Goal: Task Accomplishment & Management: Manage account settings

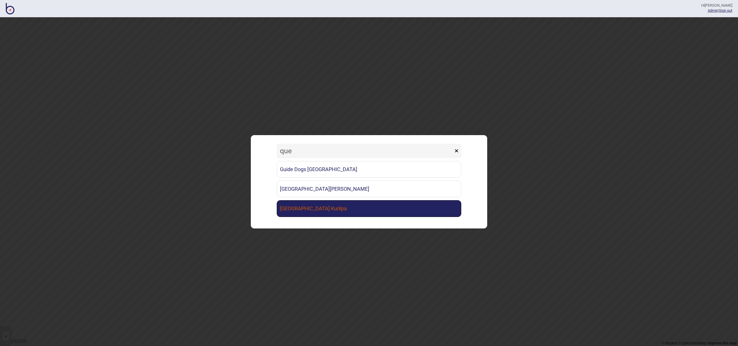
type input "que"
click at [321, 206] on link "[GEOGRAPHIC_DATA] Kurilpa" at bounding box center [369, 208] width 184 height 17
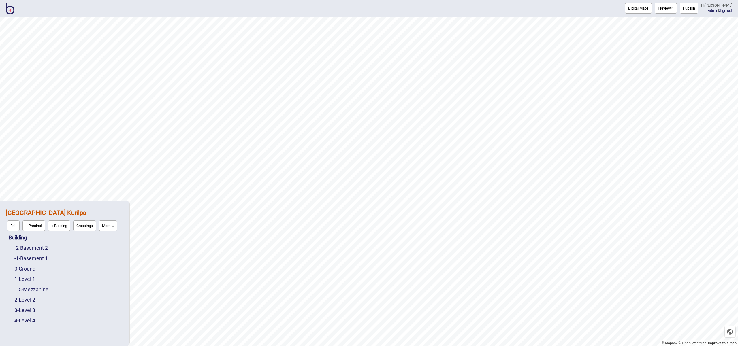
click at [111, 227] on button "More ..." at bounding box center [108, 225] width 18 height 11
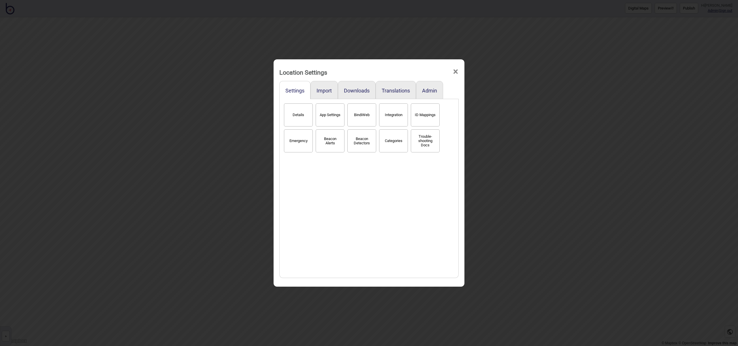
click at [390, 140] on button "Categories" at bounding box center [393, 140] width 29 height 23
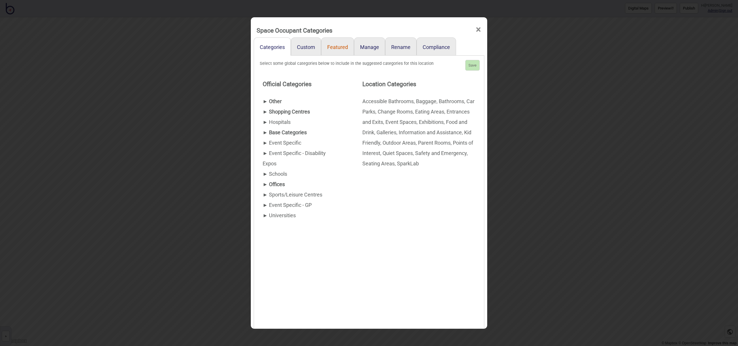
click at [336, 45] on link "Featured" at bounding box center [337, 46] width 33 height 18
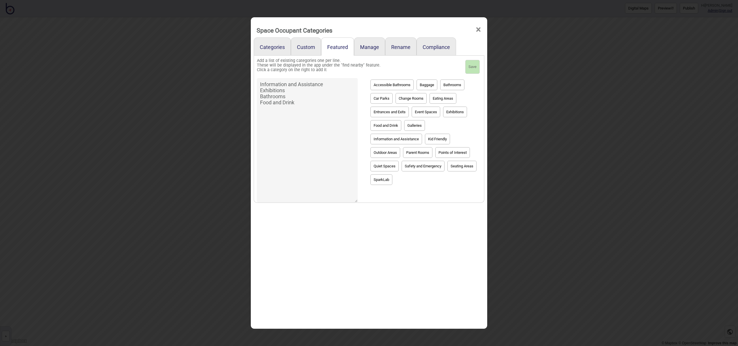
click at [477, 31] on span "×" at bounding box center [478, 29] width 6 height 19
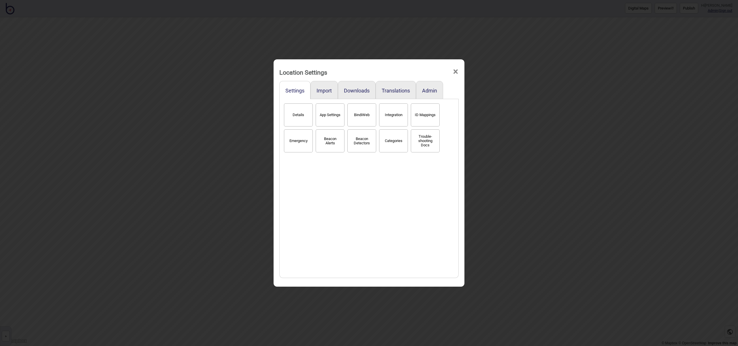
click at [456, 72] on span "×" at bounding box center [456, 71] width 6 height 19
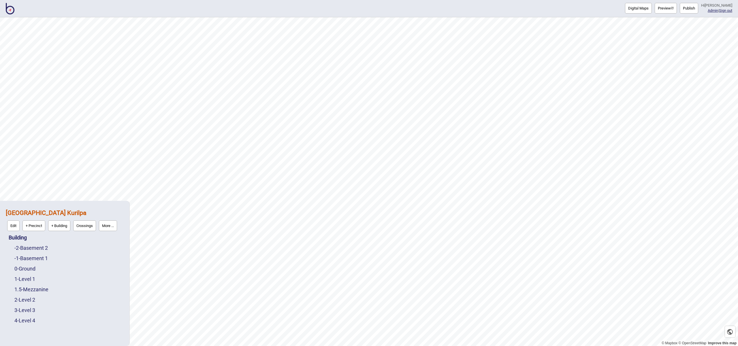
click at [670, 12] on button "Preview" at bounding box center [666, 8] width 22 height 11
click at [110, 228] on button "More ..." at bounding box center [108, 225] width 18 height 11
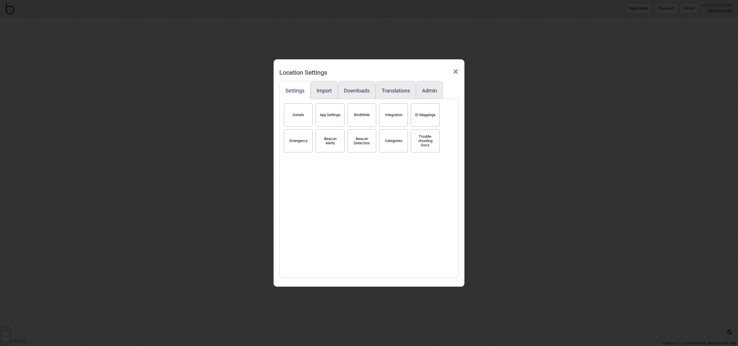
click at [385, 134] on button "Categories" at bounding box center [393, 140] width 29 height 23
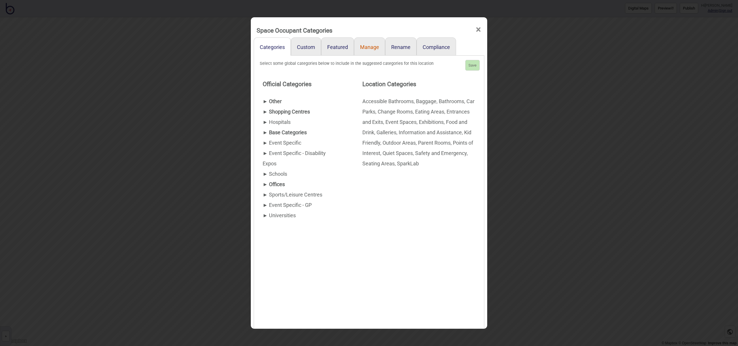
click at [373, 46] on link "Manage" at bounding box center [369, 46] width 31 height 18
select select "Car Parks"
select select "Entrances and Exits"
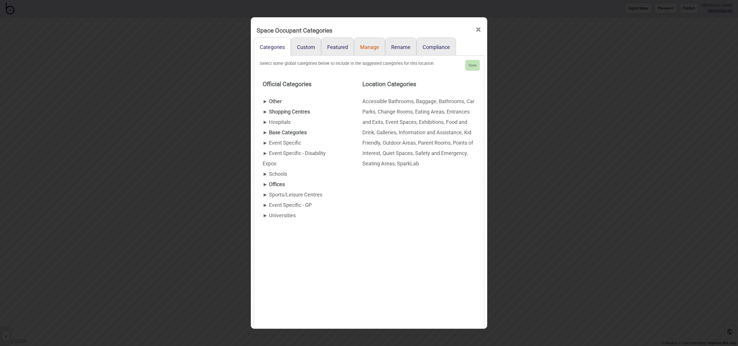
select select "Information and Assistance"
select select "Points of Interest"
select select "Parent Rooms"
select select "Bathrooms"
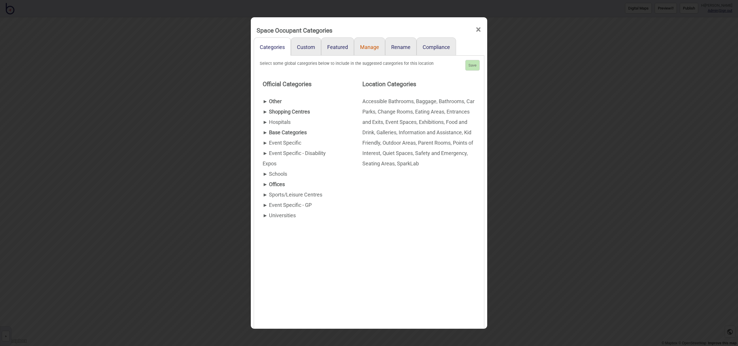
select select "Bathrooms"
select select "Parent Rooms"
select select "Information and Assistance"
select select "Points of Interest"
select select "Bathrooms"
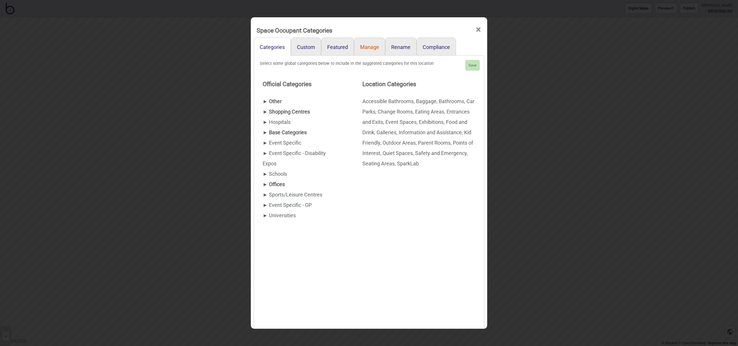
select select "Parent Rooms"
select select "Points of Interest"
select select "SparkLab"
select select "Entrances and Exits"
select select "Bathrooms"
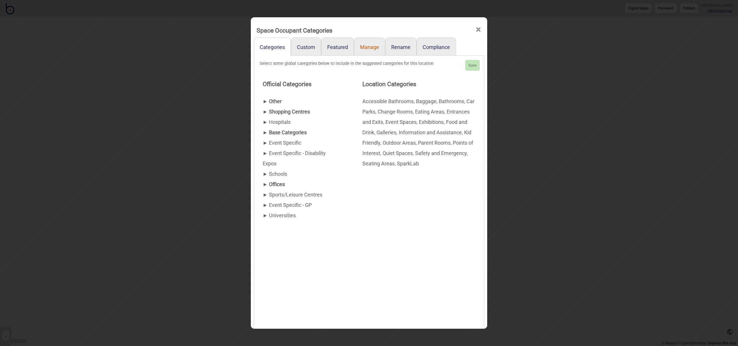
select select "SparkLab"
select select "Bathrooms"
select select "SparkLab"
select select "Information and Assistance"
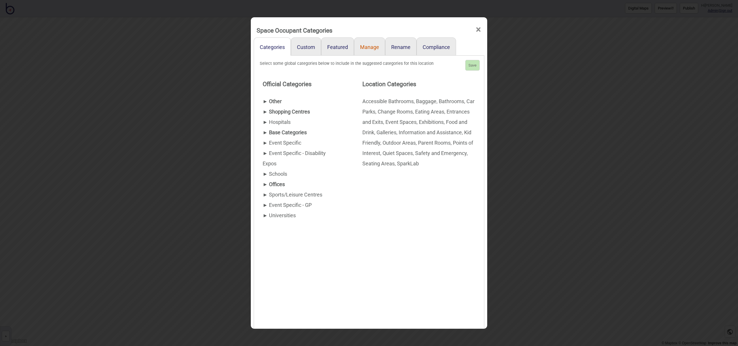
select select "Exhibitions"
select select "Information and Assistance"
select select "SparkLab"
select select "Exhibitions"
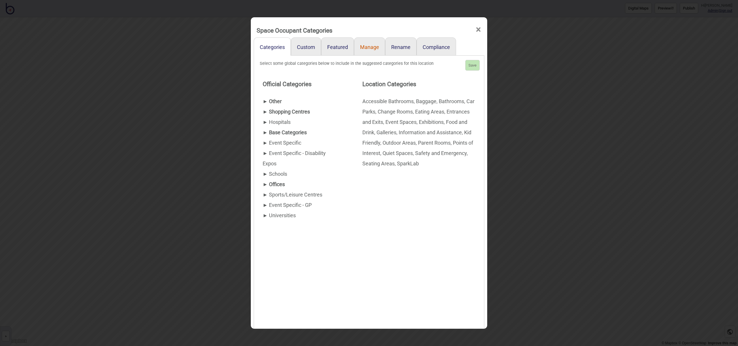
select select "Bathrooms"
select select "SparkLab"
select select "Bathrooms"
select select "Parent Rooms"
select select "Exhibitions"
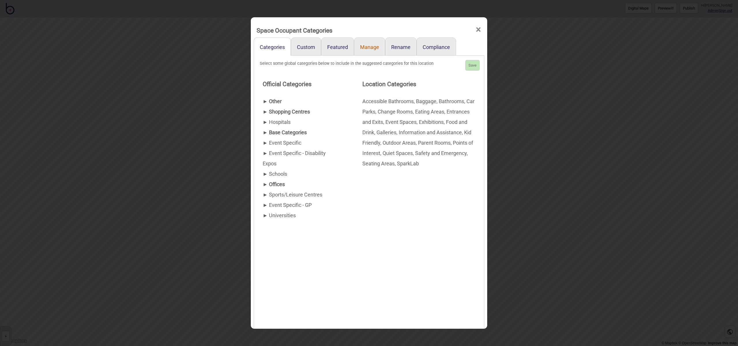
select select "Exhibitions"
select select "Bathrooms"
select select "Points of Interest"
select select "Seating Areas"
select select "Information and Assistance"
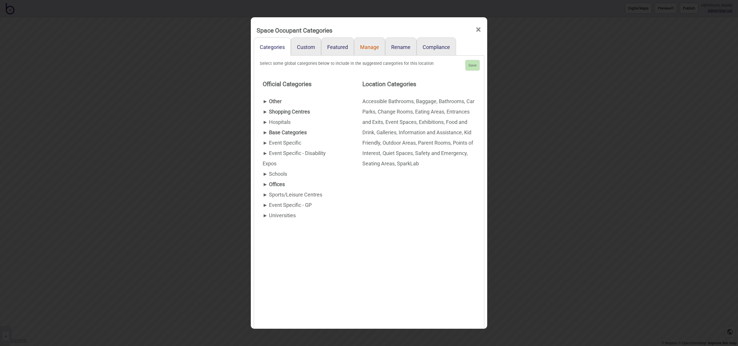
select select "Safety and Emergency"
select select "Information and Assistance"
select select "Bathrooms"
select select "Points of Interest"
select select "Change Rooms"
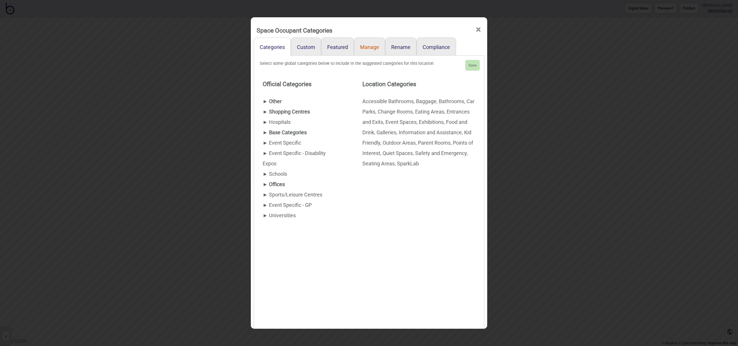
select select "Food and Drink"
select select "Points of Interest"
select select "Entrances and Exits"
select select "Parent Rooms"
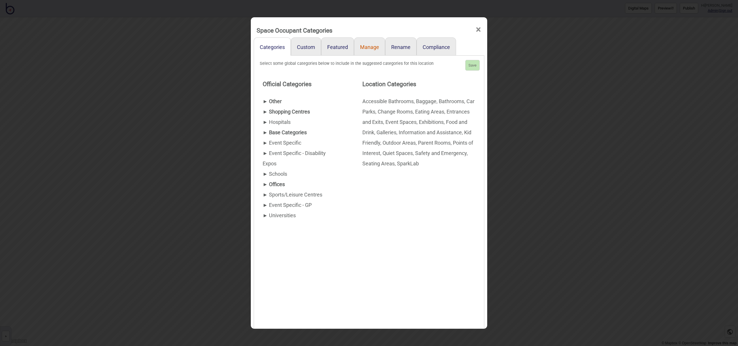
select select "Information and Assistance"
select select "Points of Interest"
select select "Baggage"
select select "Bathrooms"
select select "Exhibitions"
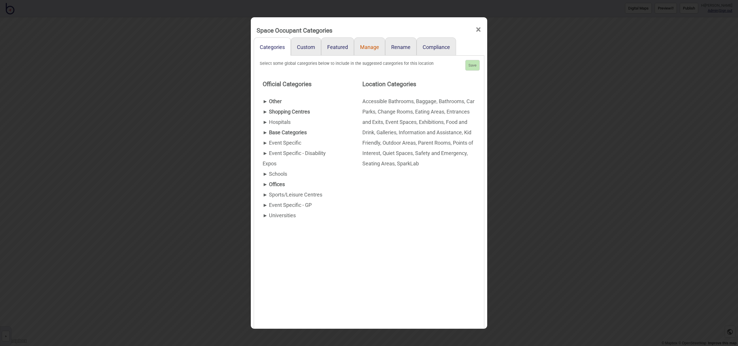
select select "Seating Areas"
select select "Points of Interest"
select select "Bathrooms"
select select "Points of Interest"
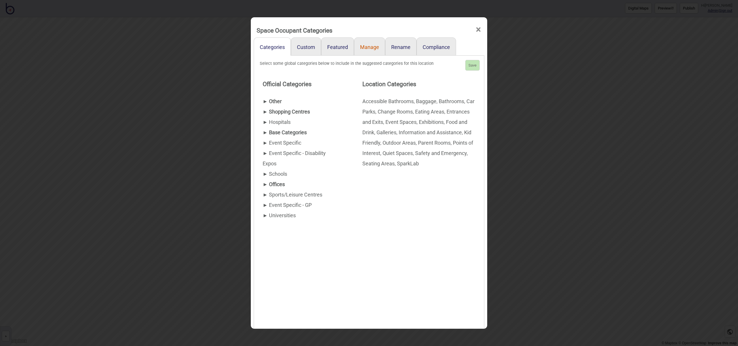
select select "Seating Areas"
select select "Bathrooms"
select select "Kid Friendly"
select select "Information and Assistance"
select select "Event Spaces"
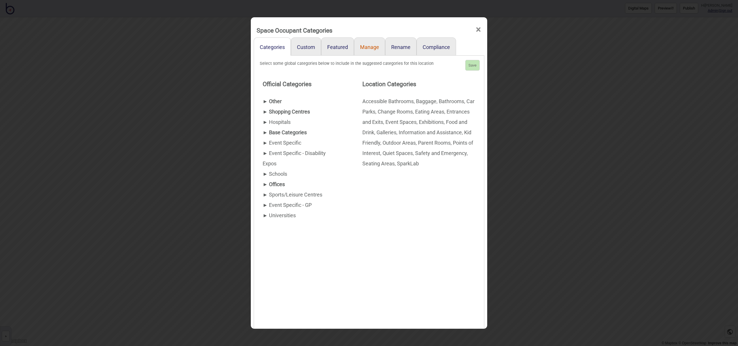
select select "Bathrooms"
select select "Exhibitions"
select select "Points of Interest"
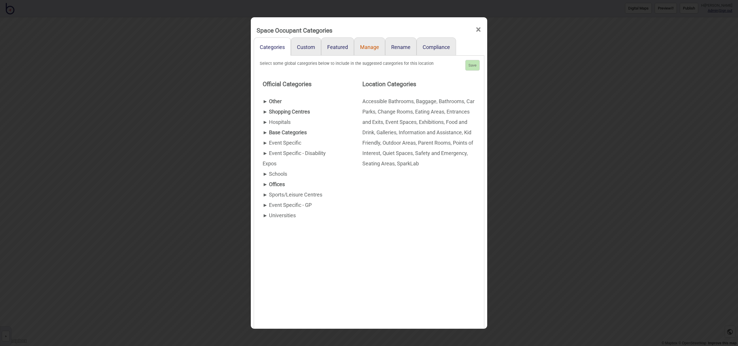
select select "Exhibitions"
select select "Points of Interest"
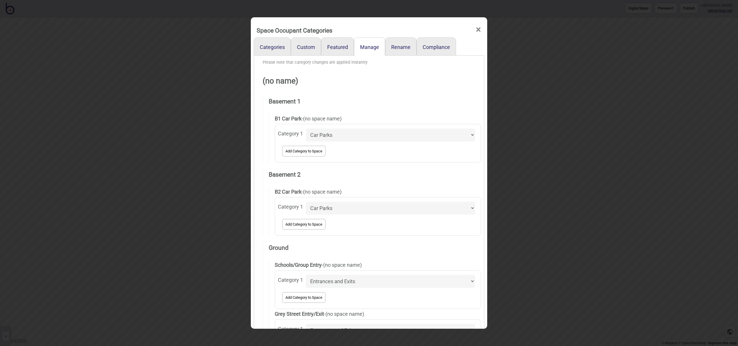
click at [477, 32] on span "×" at bounding box center [478, 29] width 6 height 19
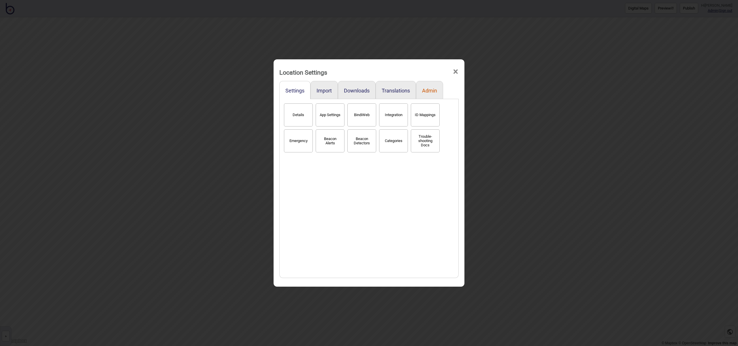
click at [434, 90] on button "Admin" at bounding box center [429, 91] width 15 height 6
click at [361, 92] on button "Downloads" at bounding box center [357, 91] width 26 height 6
click at [301, 141] on button "Space Categories" at bounding box center [298, 140] width 29 height 23
click at [455, 71] on span "×" at bounding box center [456, 71] width 6 height 19
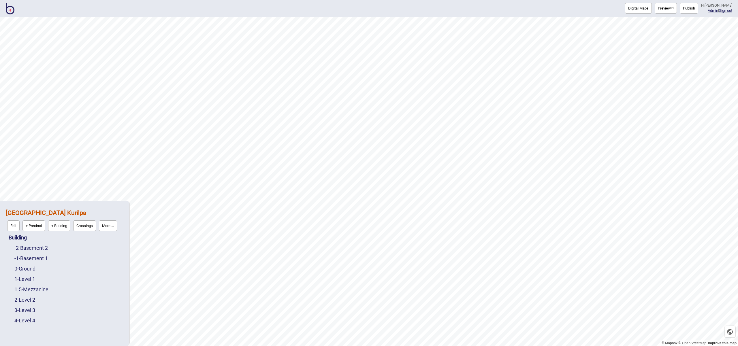
click at [114, 229] on button "More ..." at bounding box center [108, 225] width 18 height 11
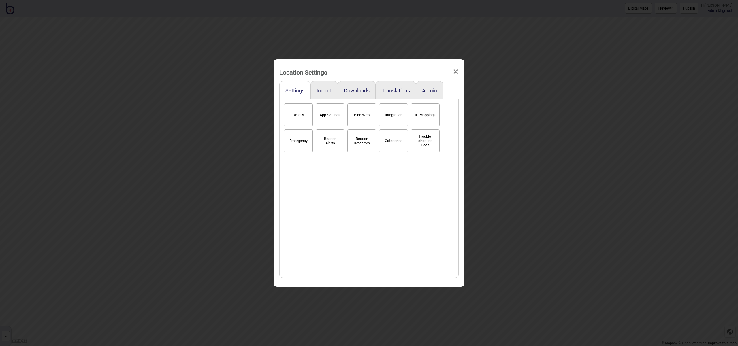
click at [389, 148] on button "Categories" at bounding box center [393, 140] width 29 height 23
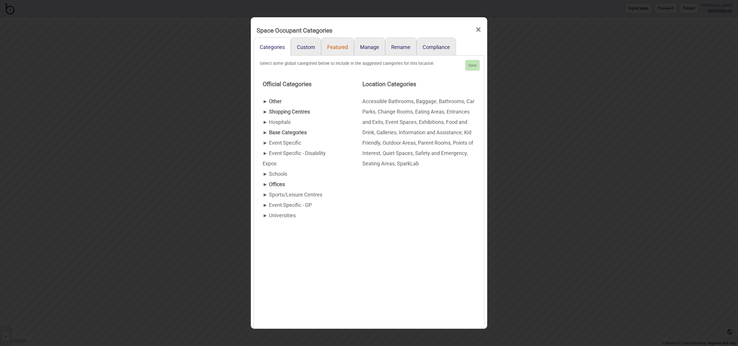
click at [338, 45] on link "Featured" at bounding box center [337, 46] width 33 height 18
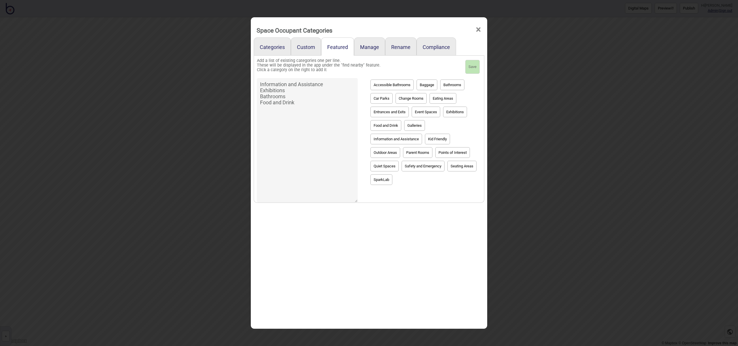
click at [452, 154] on button "Points of Interest" at bounding box center [452, 152] width 35 height 11
click at [385, 114] on button "Entrances and Exits" at bounding box center [389, 112] width 38 height 11
type textarea "Information and Assistance Exhibitions Bathrooms Food and Drink Points of Inter…"
click at [475, 68] on button "Save" at bounding box center [472, 67] width 14 height 14
click at [477, 31] on span "×" at bounding box center [478, 29] width 6 height 19
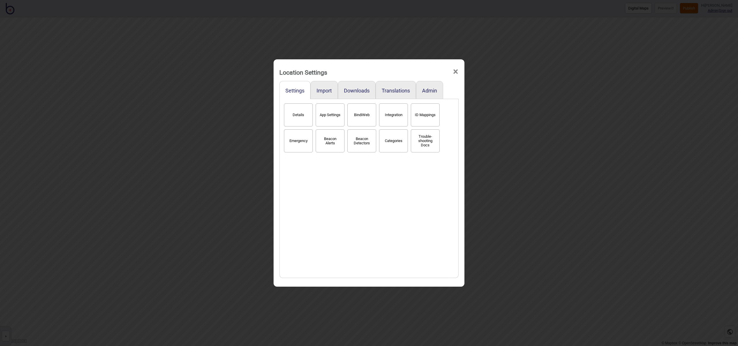
click at [460, 70] on div "Location Settings ×" at bounding box center [368, 70] width 185 height 17
click at [457, 73] on span "×" at bounding box center [456, 71] width 6 height 19
